Goal: Task Accomplishment & Management: Use online tool/utility

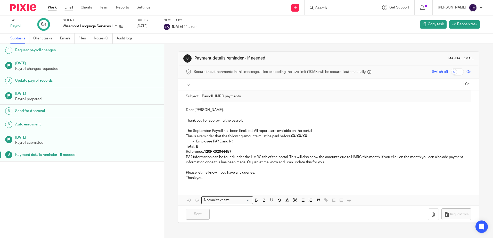
click at [72, 7] on link "Email" at bounding box center [68, 7] width 9 height 5
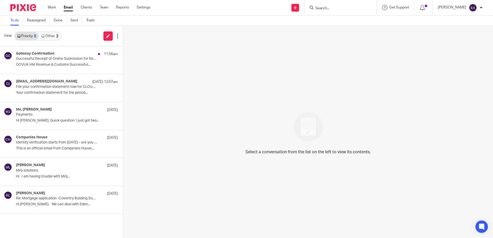
click at [51, 36] on link "Other 3" at bounding box center [50, 36] width 22 height 8
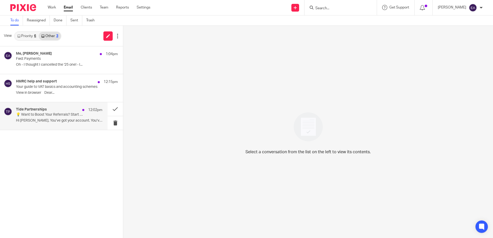
click at [59, 116] on p "💡 Want to Boost Your Referrals? Start Here" at bounding box center [50, 115] width 69 height 4
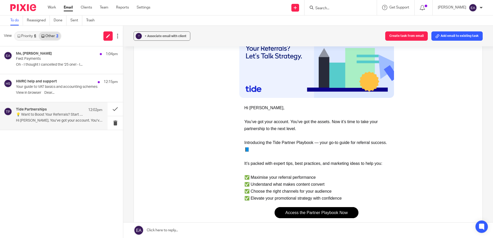
scroll to position [77, 0]
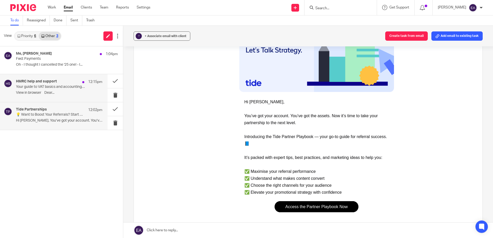
click at [71, 81] on div "HMRC help and support 12:15pm" at bounding box center [59, 81] width 86 height 5
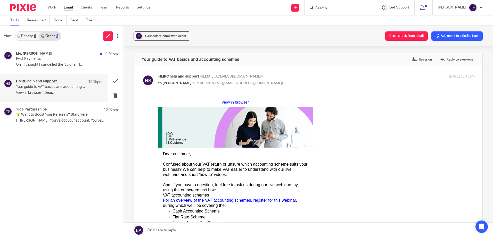
scroll to position [0, 0]
click at [152, 39] on button "? + Associate email with client" at bounding box center [161, 35] width 57 height 9
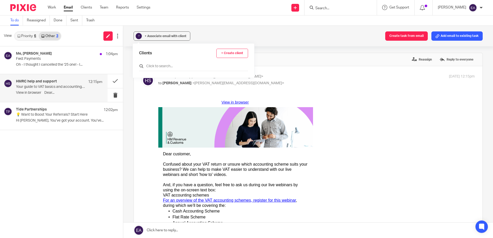
click at [159, 65] on input "text" at bounding box center [193, 66] width 109 height 5
type input "hmrc"
click at [142, 90] on input "checkbox" at bounding box center [141, 89] width 4 height 4
checkbox input "true"
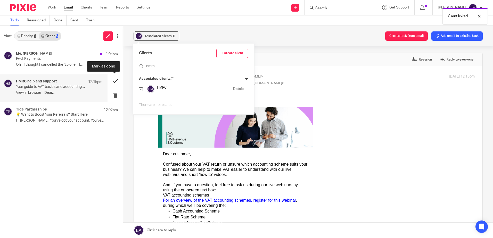
click at [108, 83] on button at bounding box center [114, 81] width 15 height 14
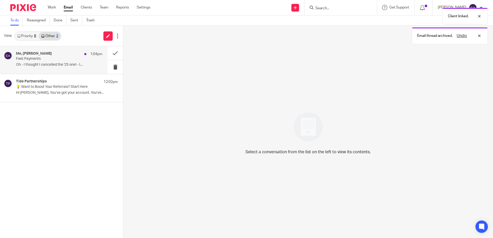
click at [55, 62] on div "Me, [PERSON_NAME] 1:04pm Fwd: Payments Oh - I thought I cancelled the '25 one! …" at bounding box center [59, 60] width 86 height 17
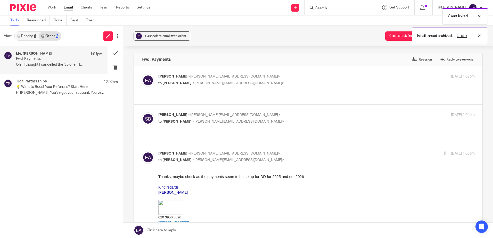
click at [222, 79] on p "[PERSON_NAME] <[PERSON_NAME][EMAIL_ADDRESS][DOMAIN_NAME]>" at bounding box center [263, 76] width 211 height 5
checkbox input "true"
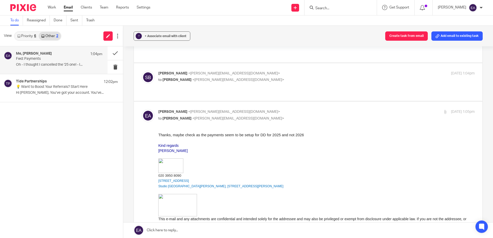
scroll to position [180, 0]
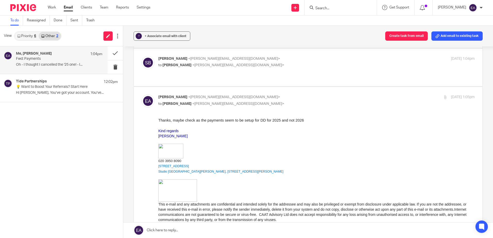
click at [32, 36] on link "Priority 6" at bounding box center [27, 36] width 24 height 8
